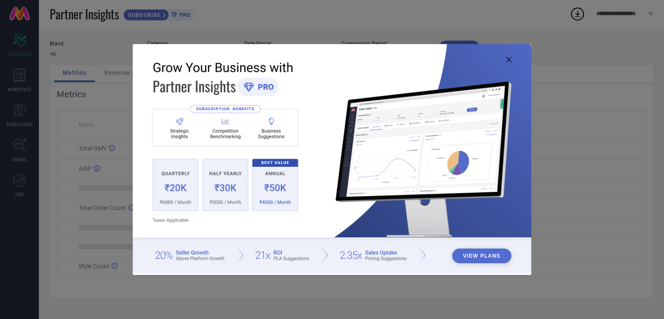
click at [507, 61] on icon at bounding box center [508, 59] width 5 height 5
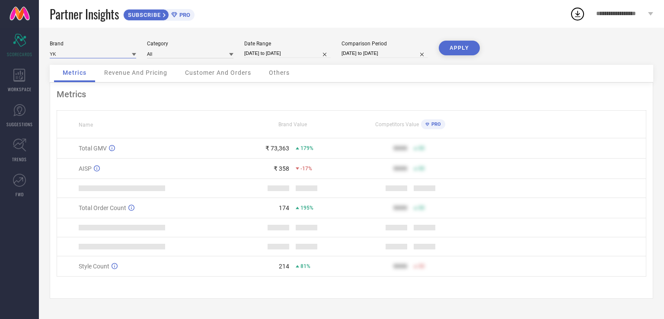
click at [119, 56] on input at bounding box center [93, 53] width 86 height 9
click at [93, 63] on div "YK" at bounding box center [93, 65] width 86 height 15
click at [457, 54] on button "APPLY" at bounding box center [459, 48] width 41 height 15
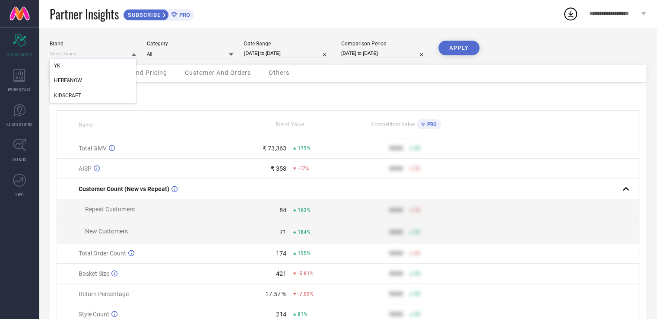
click at [111, 52] on input at bounding box center [93, 53] width 86 height 9
click at [97, 77] on div "HERE&NOW" at bounding box center [93, 80] width 86 height 15
type input "All"
click at [450, 51] on button "APPLY" at bounding box center [459, 48] width 41 height 15
click at [94, 54] on input at bounding box center [93, 53] width 86 height 9
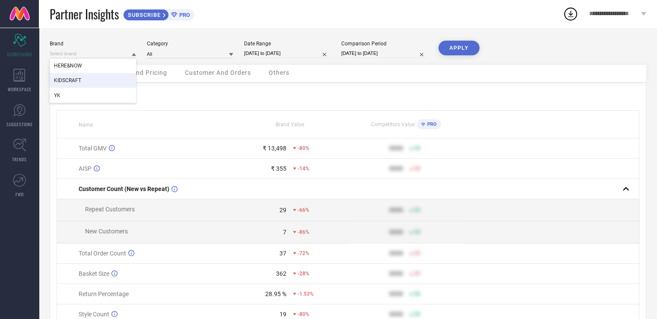
click at [82, 79] on div "KIDSCRAFT" at bounding box center [93, 80] width 86 height 15
type input "All"
click at [465, 39] on div "Brand KIDSCRAFT Category All Date Range [DATE] to [DATE] Comparison Period [DAT…" at bounding box center [348, 194] width 619 height 332
click at [461, 47] on button "APPLY" at bounding box center [459, 48] width 41 height 15
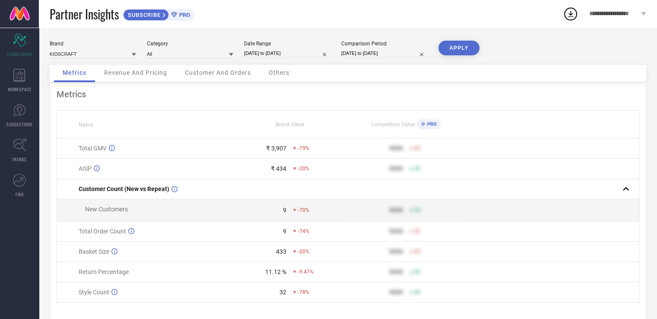
click at [461, 47] on button "APPLY" at bounding box center [459, 48] width 41 height 15
